Goal: Task Accomplishment & Management: Complete application form

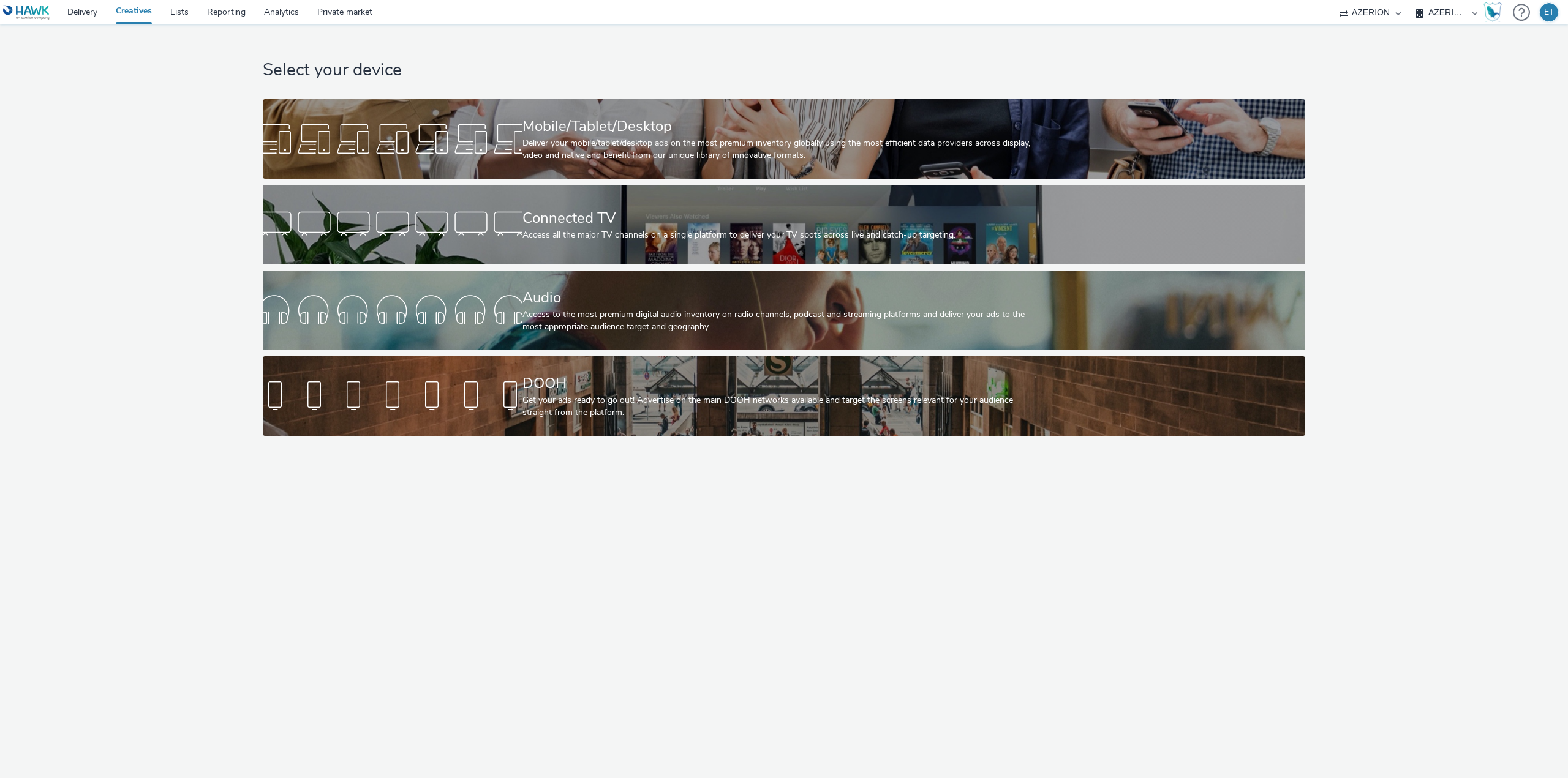
select select "79162ed7-0017-4339-93b0-3399b708648f"
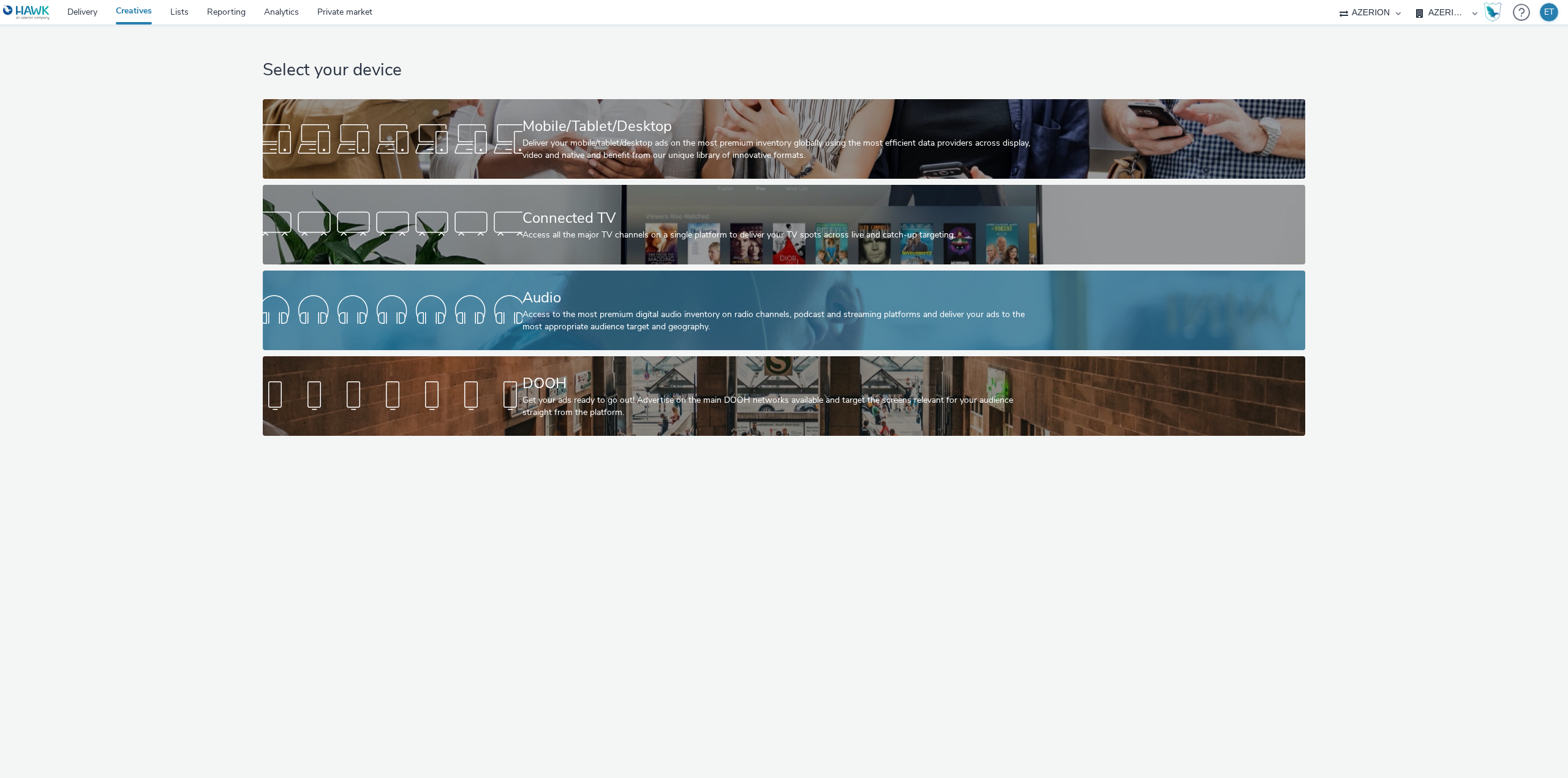
click at [625, 327] on div "Access to the most premium digital audio inventory on radio channels, podcast a…" at bounding box center [782, 321] width 519 height 25
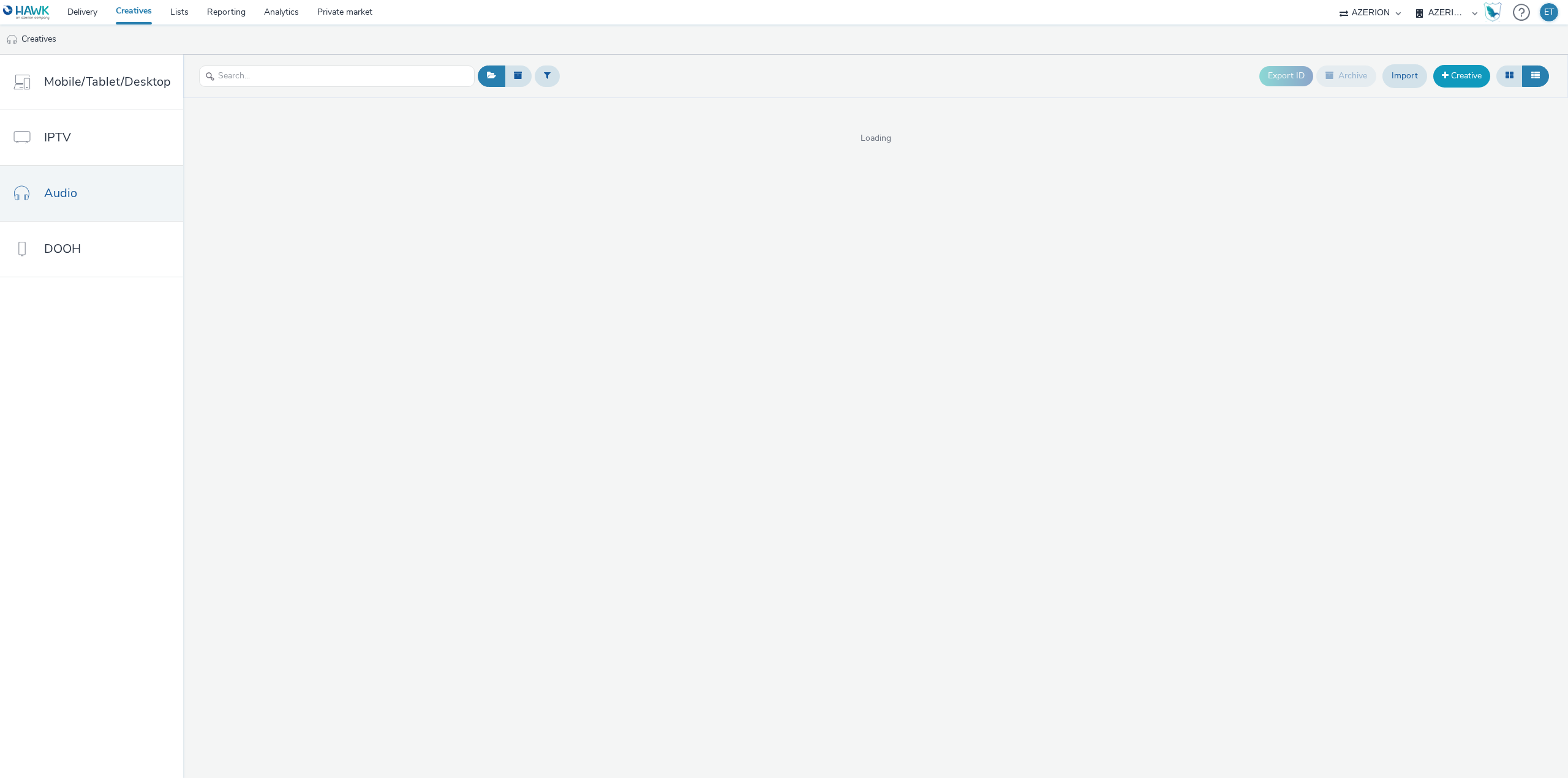
click at [1480, 75] on link "Creative" at bounding box center [1461, 76] width 57 height 22
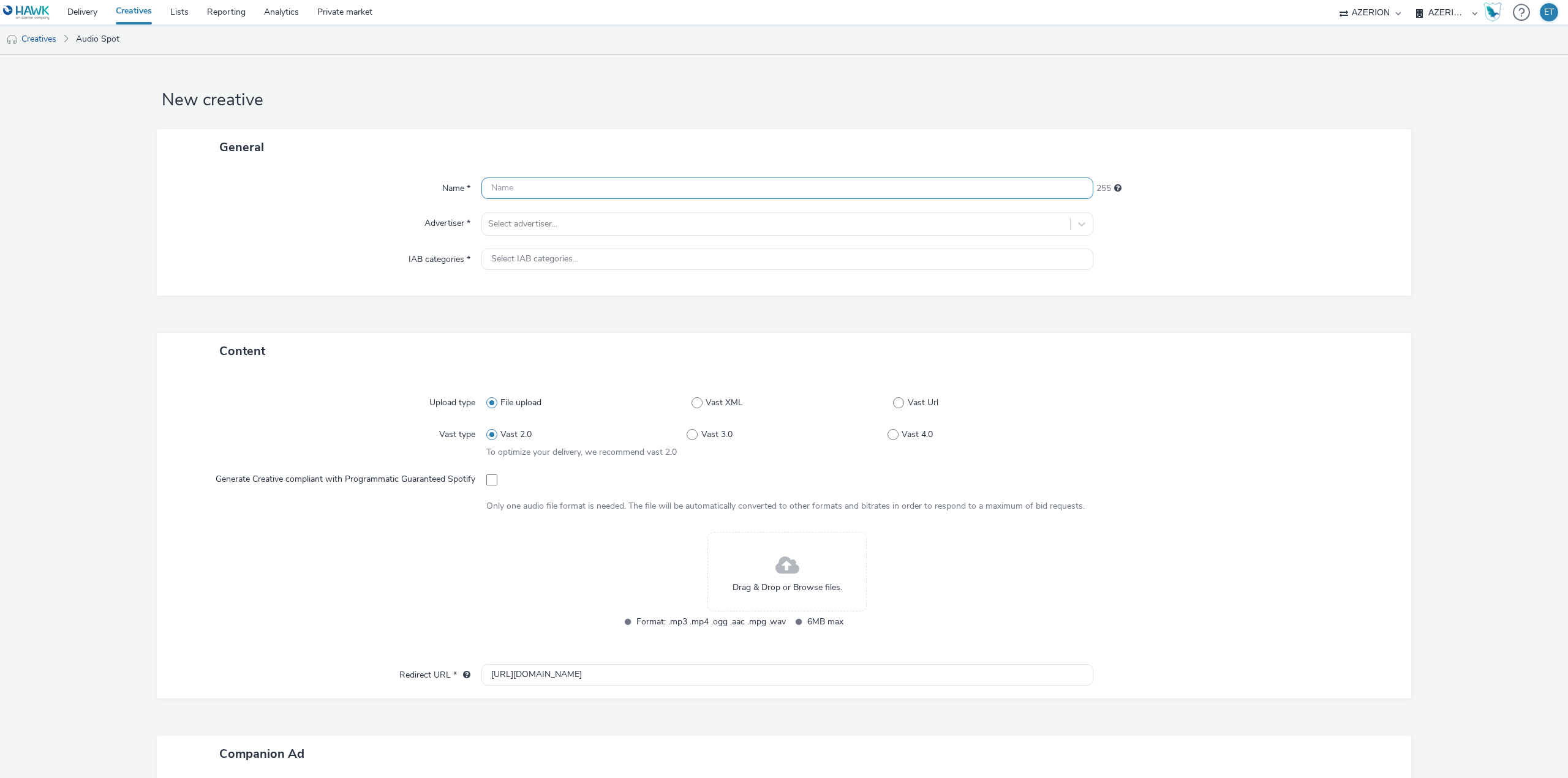
click at [846, 185] on input "text" at bounding box center [787, 188] width 612 height 22
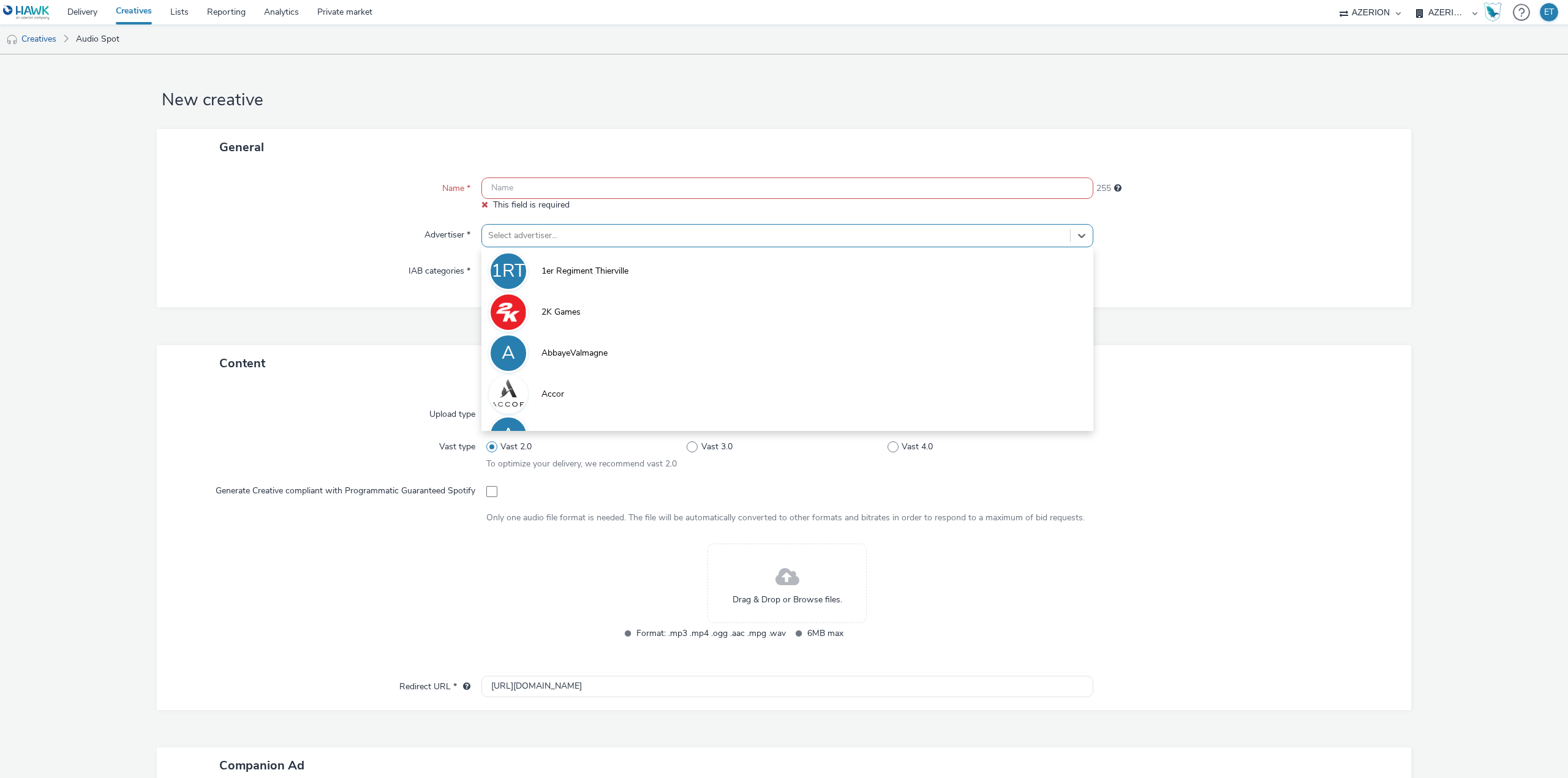
click at [757, 225] on div "Select advertiser..." at bounding box center [787, 235] width 612 height 23
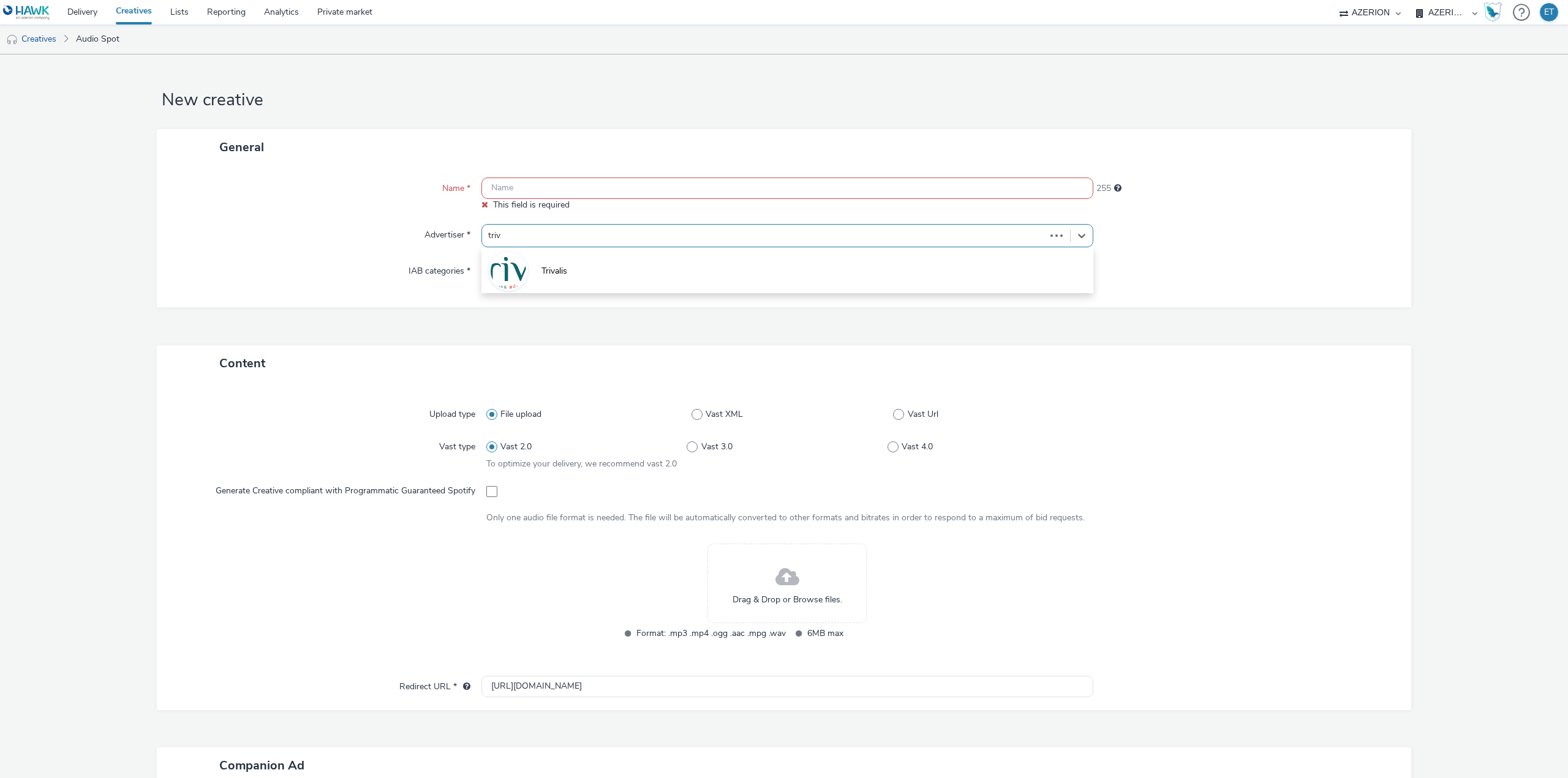
type input "triva"
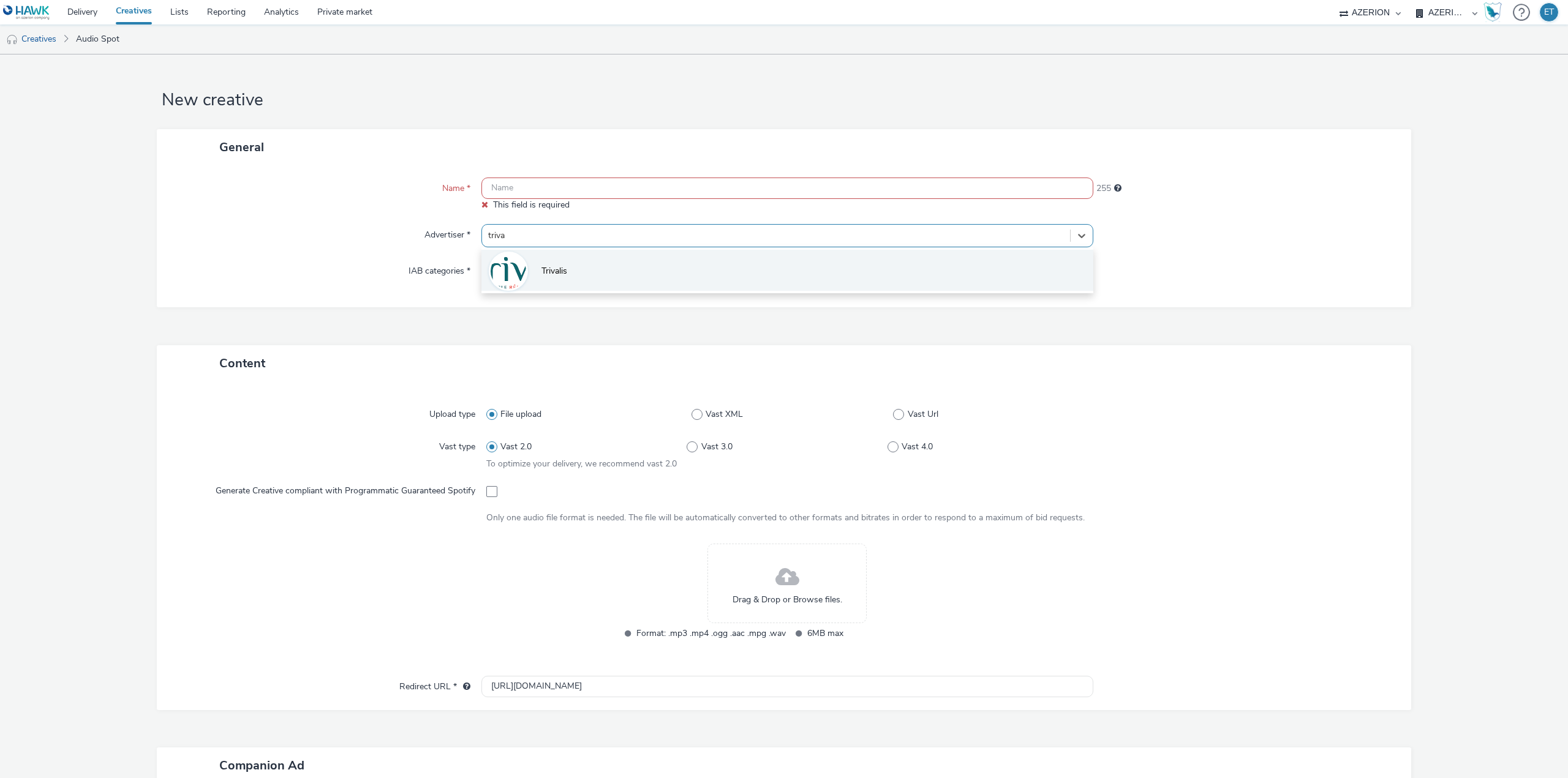
click at [638, 274] on li "Trivalis" at bounding box center [787, 270] width 612 height 41
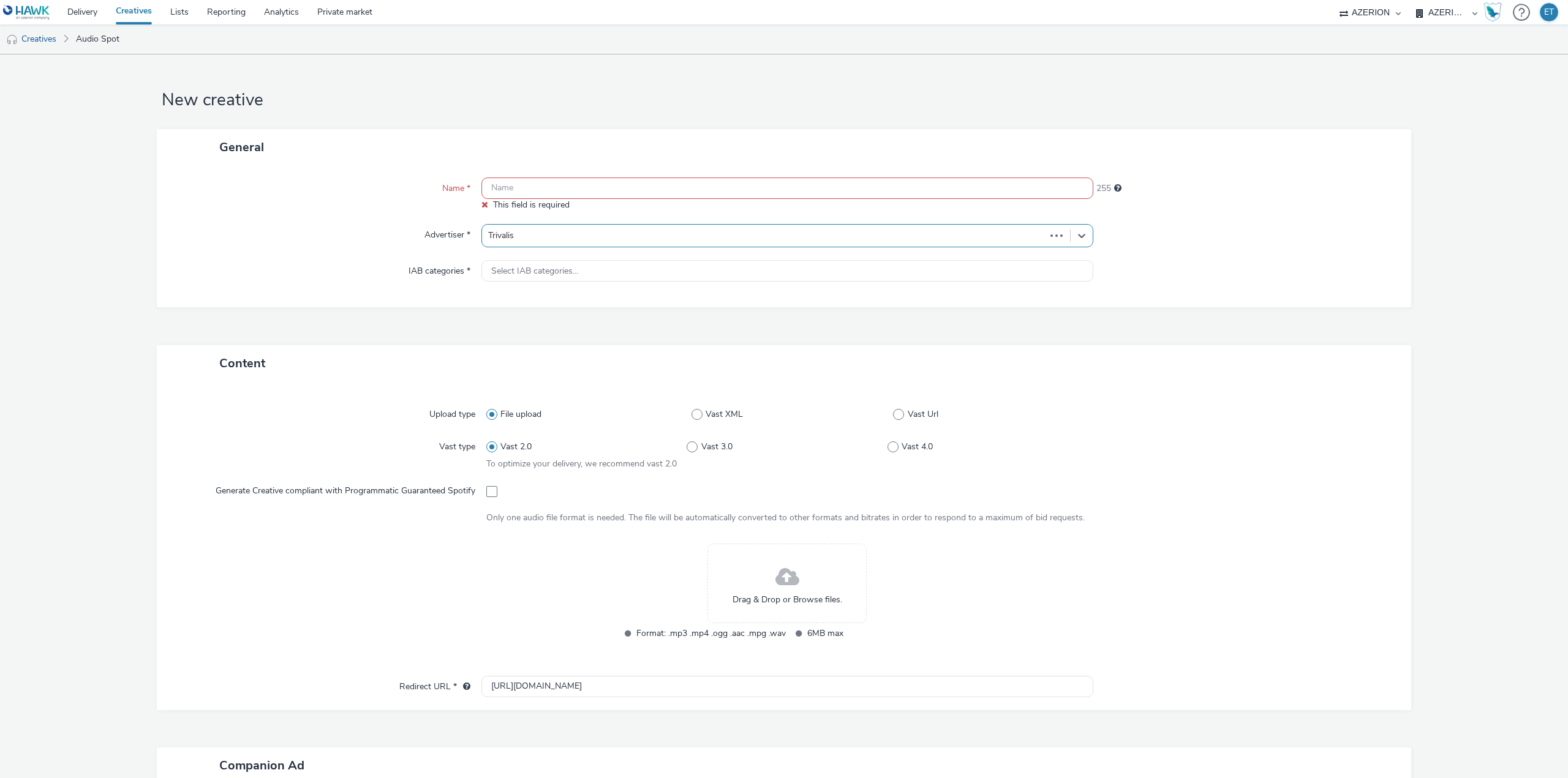
type input "[URL][DOMAIN_NAME]"
click at [599, 189] on input "text" at bounding box center [787, 188] width 612 height 22
type input "t"
type input "Trivalis_RCA_November2025_09.10.2025"
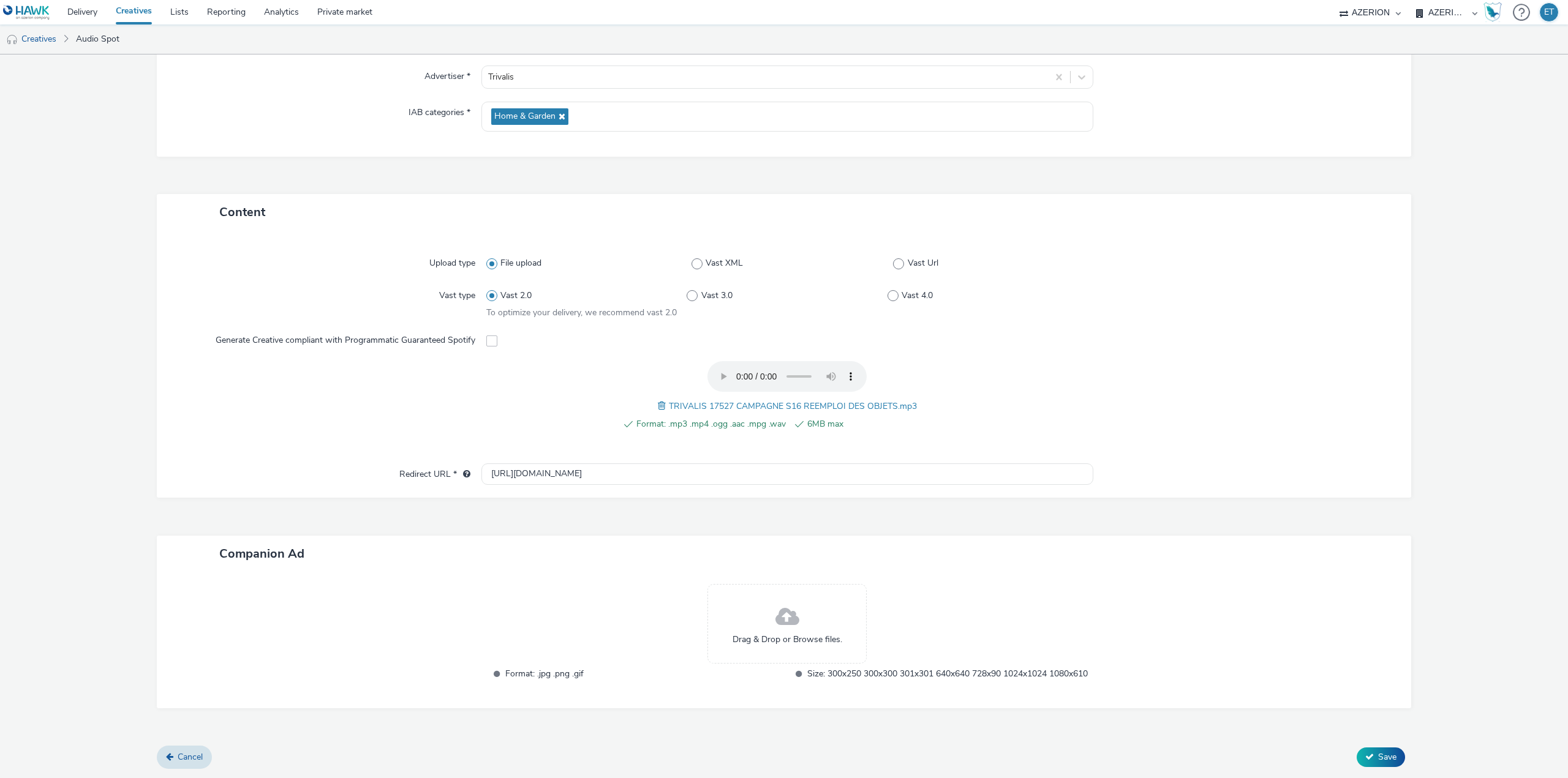
scroll to position [160, 0]
click at [1365, 746] on div "Cancel Save" at bounding box center [783, 757] width 1254 height 22
click at [1378, 755] on span "Save" at bounding box center [1387, 756] width 18 height 12
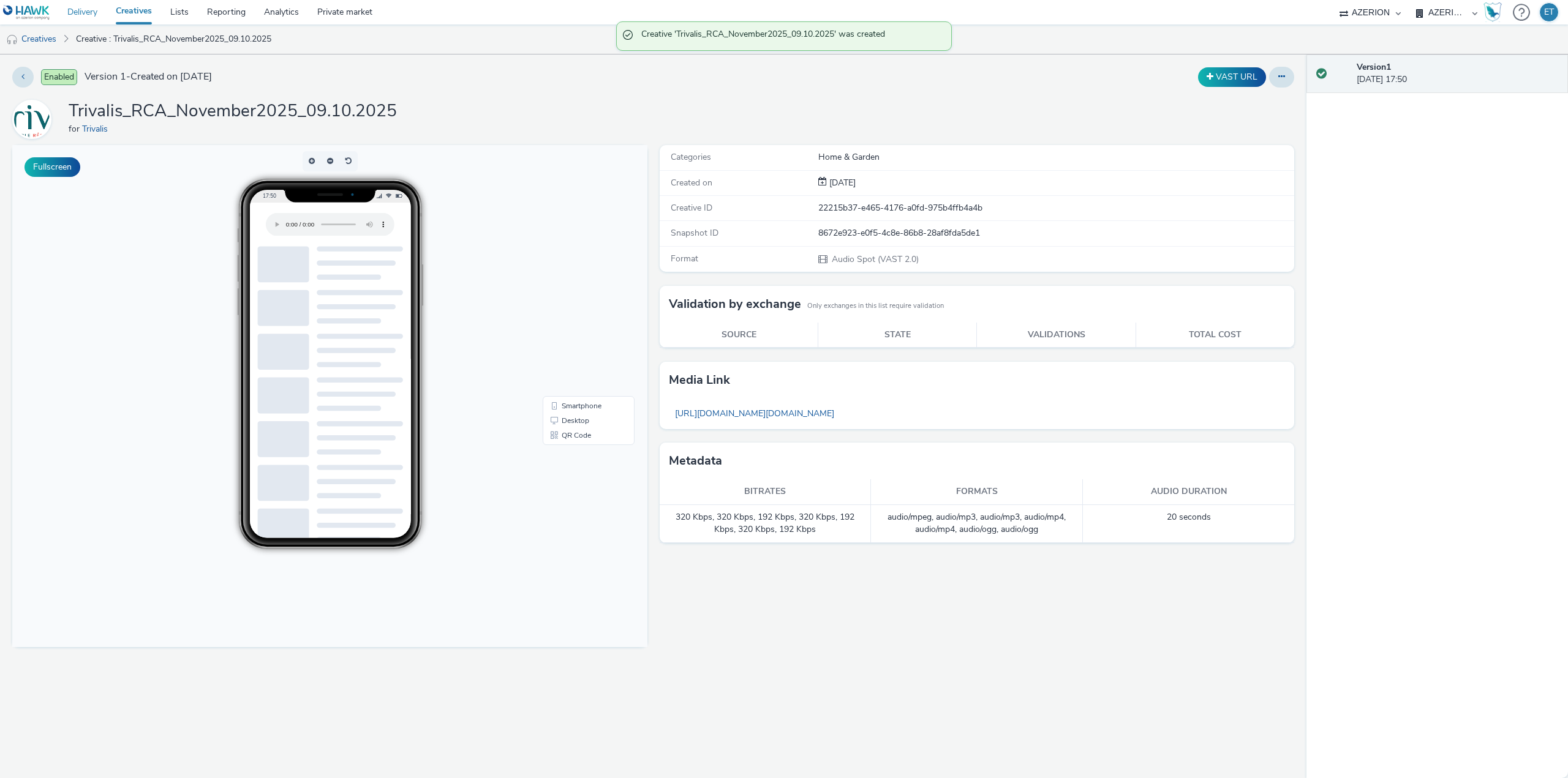
click at [80, 11] on link "Delivery" at bounding box center [82, 12] width 48 height 24
